Goal: Transaction & Acquisition: Download file/media

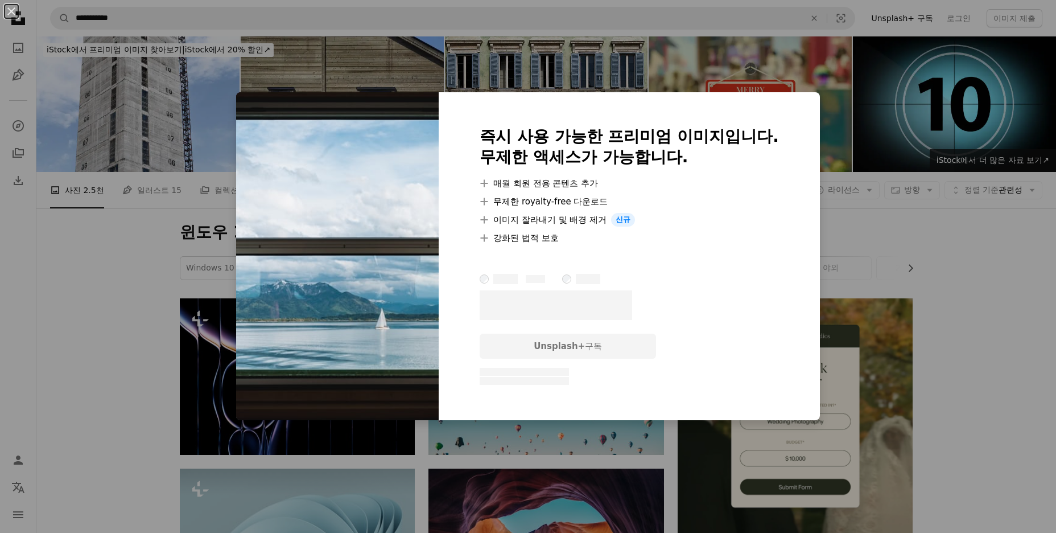
scroll to position [569, 0]
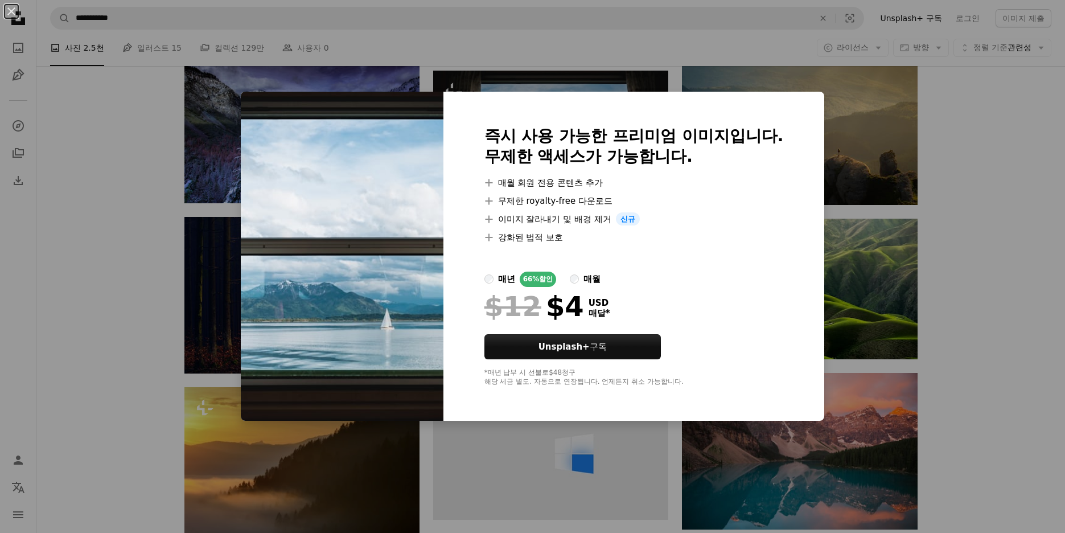
click at [906, 196] on div "An X shape 즉시 사용 가능한 프리미엄 이미지입니다. 무제한 액세스가 가능합니다. A plus sign 매월 회원 전용 콘텐츠 추가 A…" at bounding box center [532, 266] width 1065 height 533
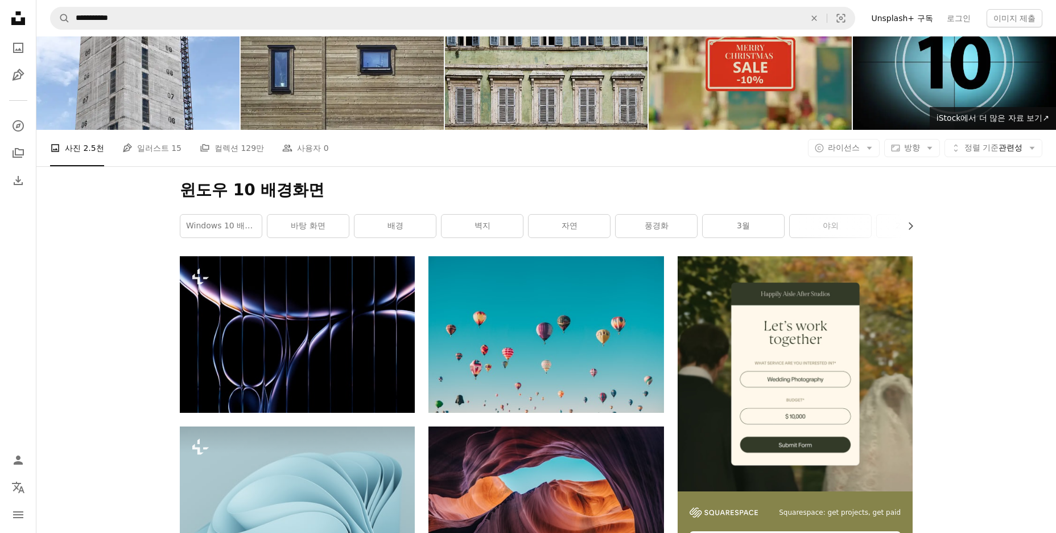
scroll to position [0, 0]
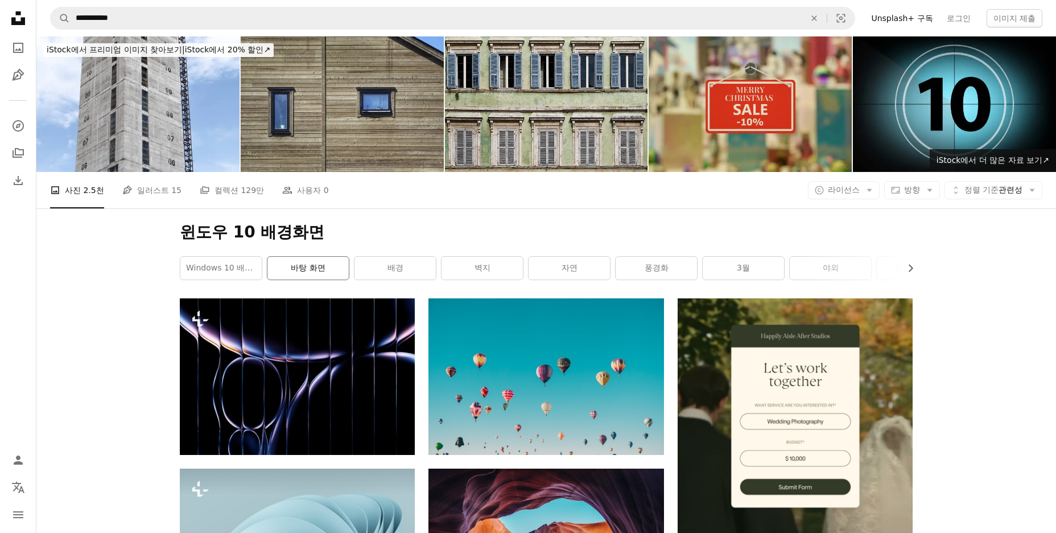
click at [335, 270] on link "바탕 화면" at bounding box center [308, 268] width 81 height 23
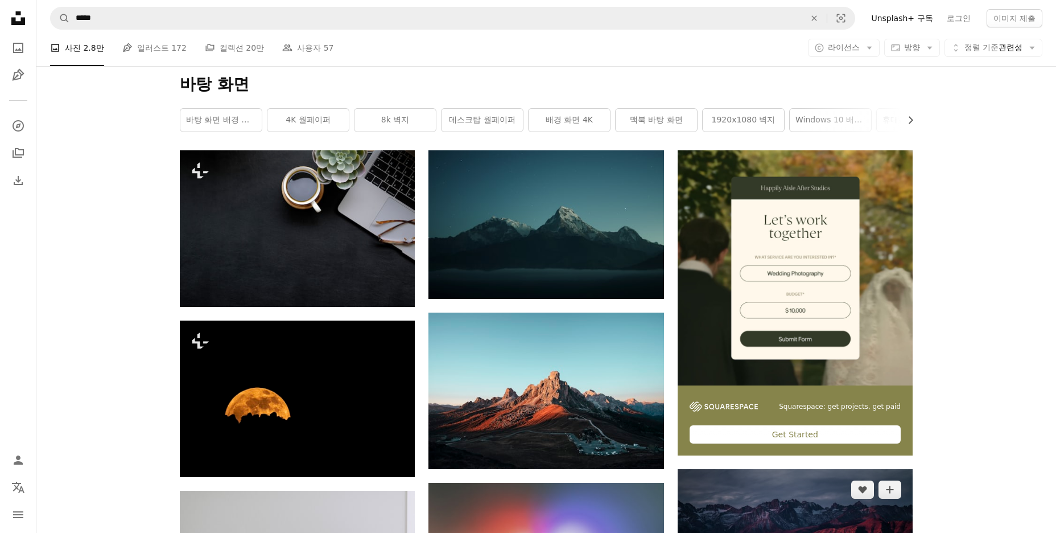
scroll to position [57, 0]
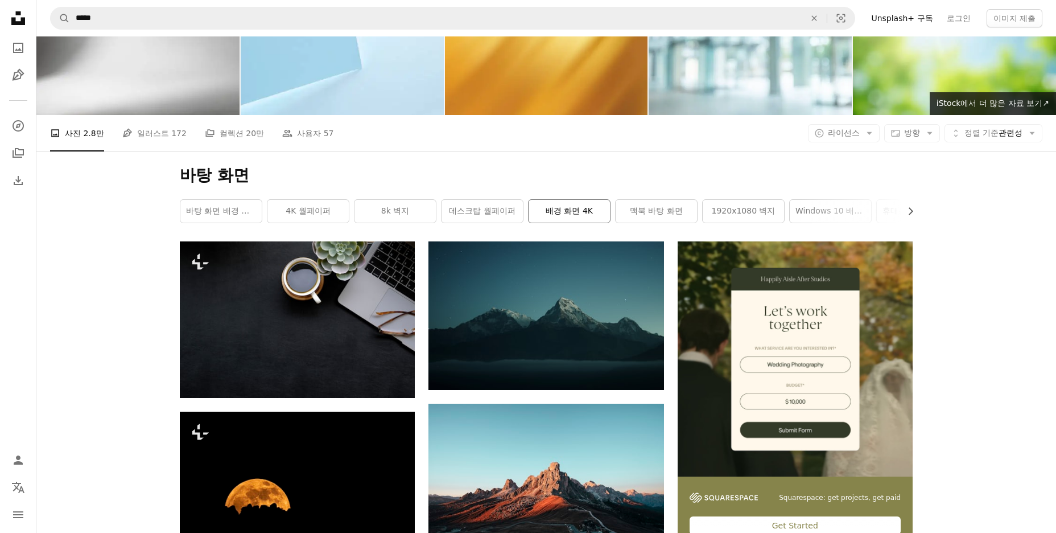
click at [553, 213] on link "배경 화면 4K" at bounding box center [569, 211] width 81 height 23
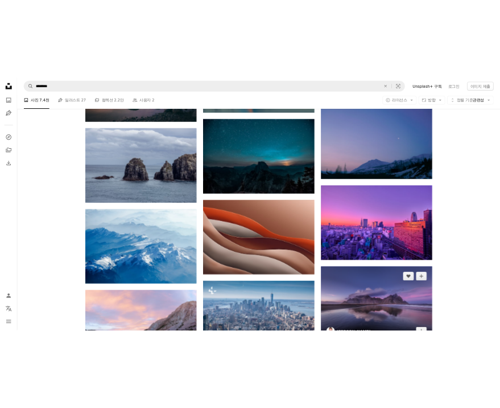
scroll to position [797, 0]
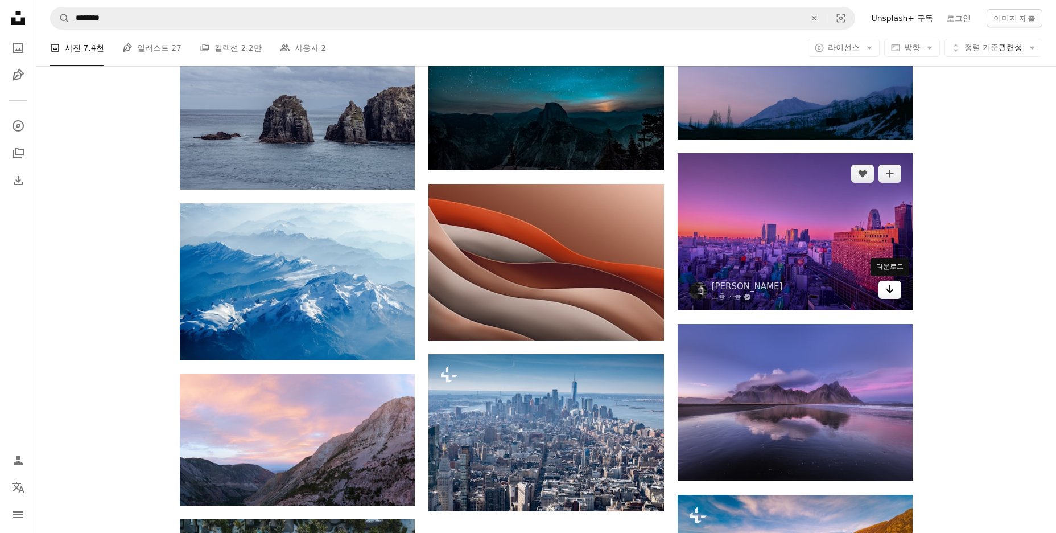
click at [889, 285] on icon "Arrow pointing down" at bounding box center [890, 289] width 9 height 14
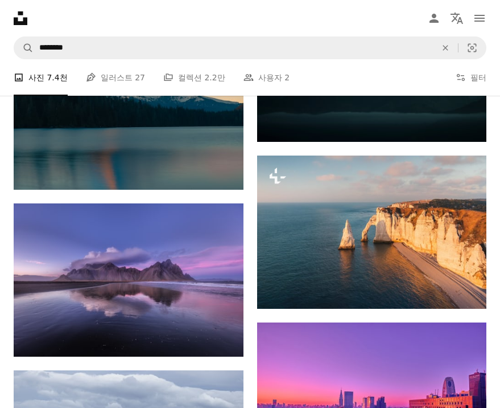
scroll to position [2279, 0]
